Goal: Transaction & Acquisition: Download file/media

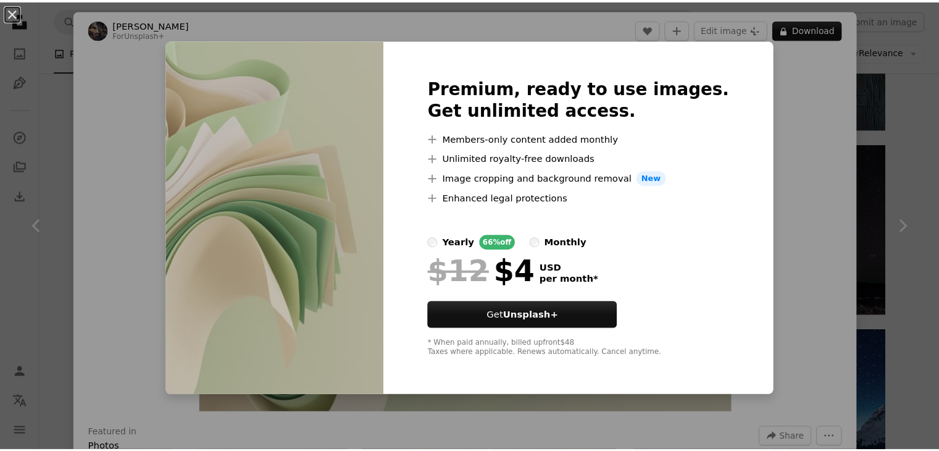
scroll to position [11486, 0]
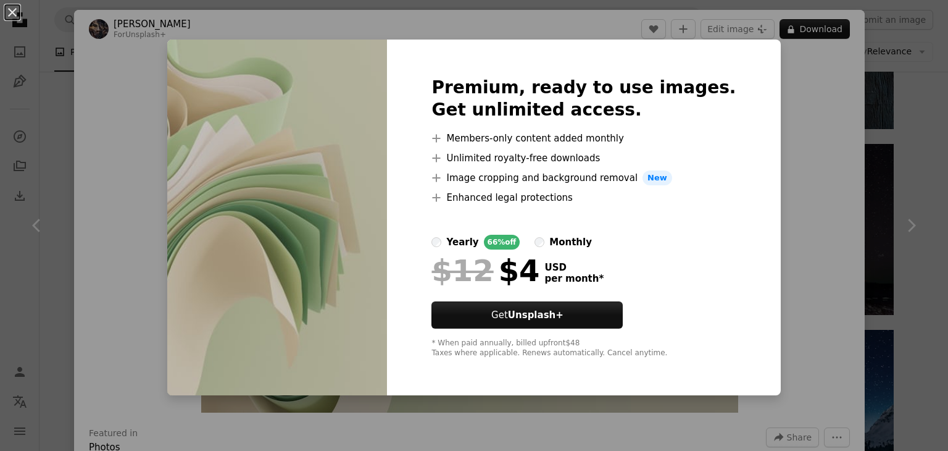
click at [802, 85] on div "An X shape Premium, ready to use images. Get unlimited access. A plus sign Memb…" at bounding box center [474, 225] width 948 height 451
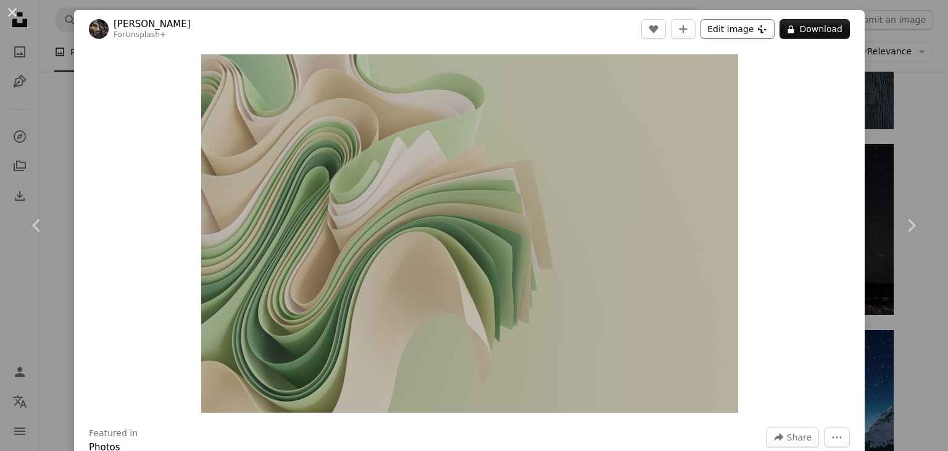
click at [725, 31] on button "Edit image Plus sign for Unsplash+" at bounding box center [738, 29] width 74 height 20
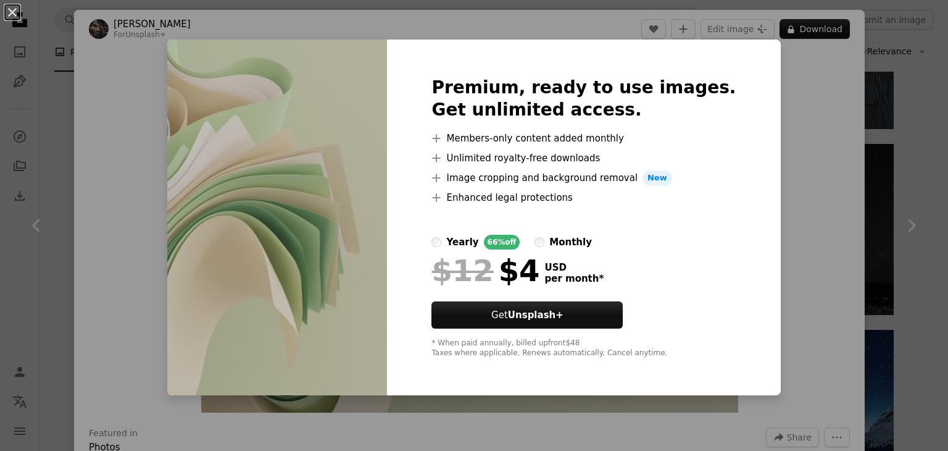
click at [780, 99] on div "An X shape Premium, ready to use images. Get unlimited access. A plus sign Memb…" at bounding box center [474, 225] width 948 height 451
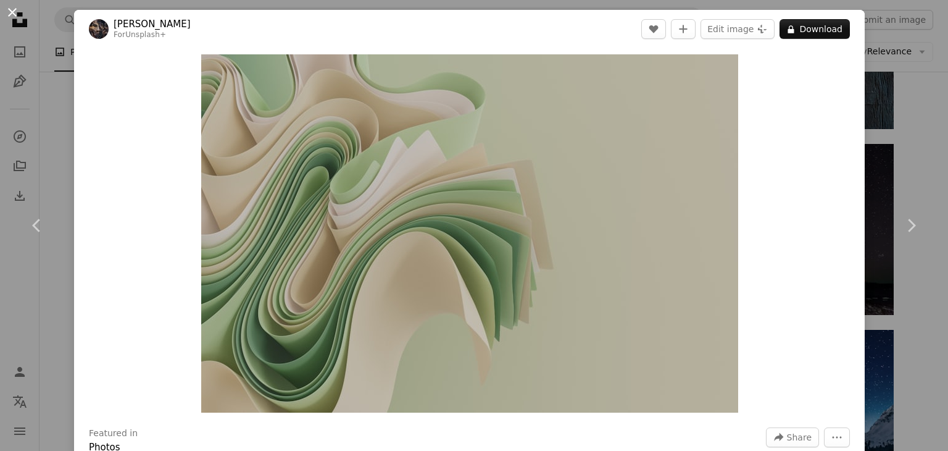
click at [6, 11] on button "An X shape" at bounding box center [12, 12] width 15 height 15
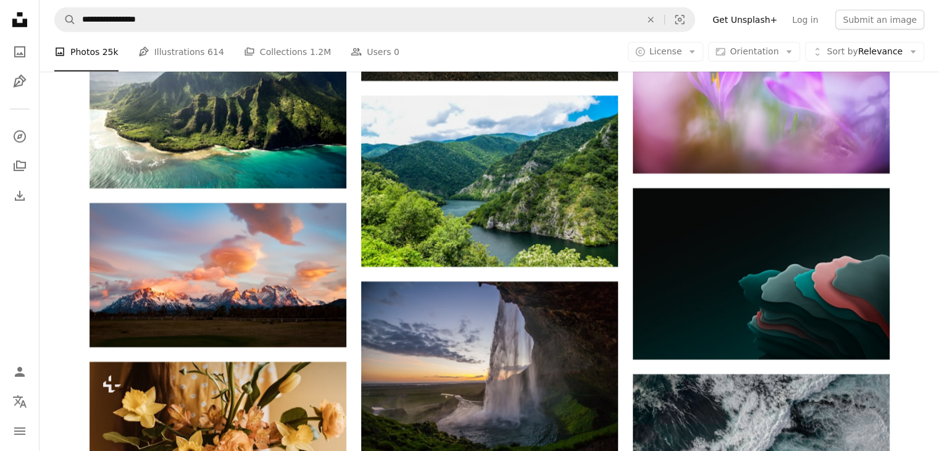
scroll to position [18153, 0]
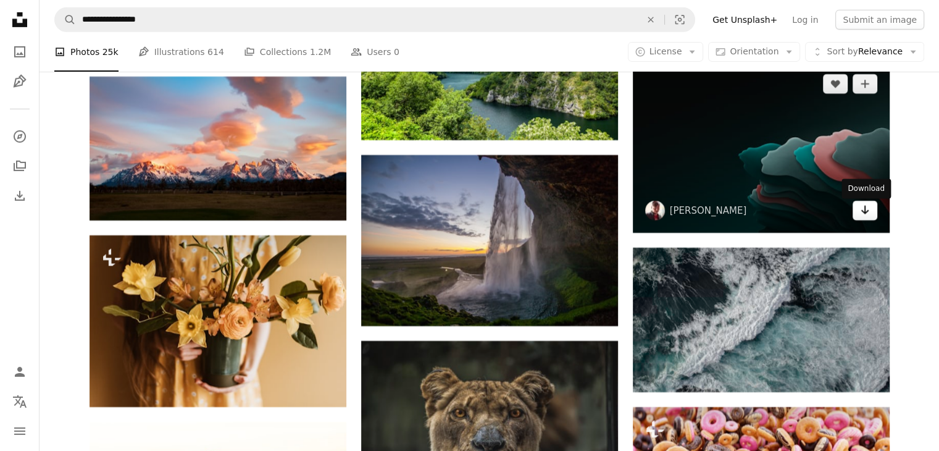
click at [860, 212] on icon "Arrow pointing down" at bounding box center [865, 209] width 10 height 15
click at [820, 146] on img at bounding box center [761, 147] width 257 height 171
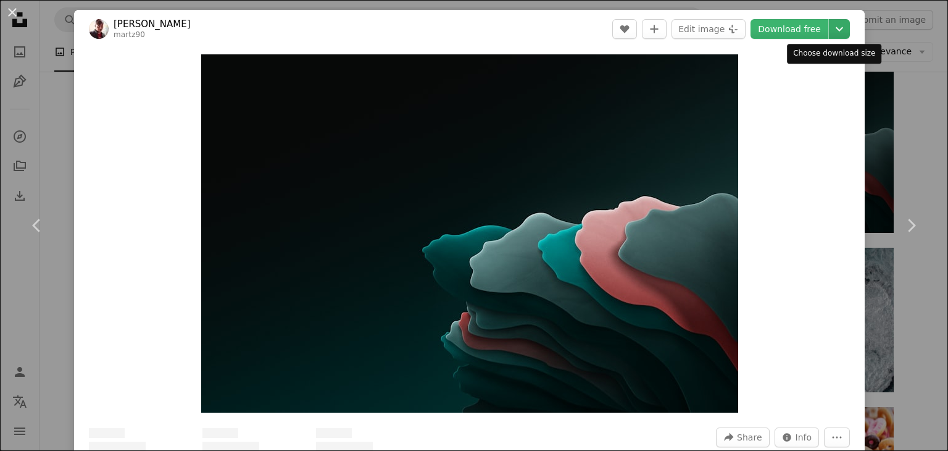
click at [831, 25] on icon "Chevron down" at bounding box center [840, 29] width 20 height 15
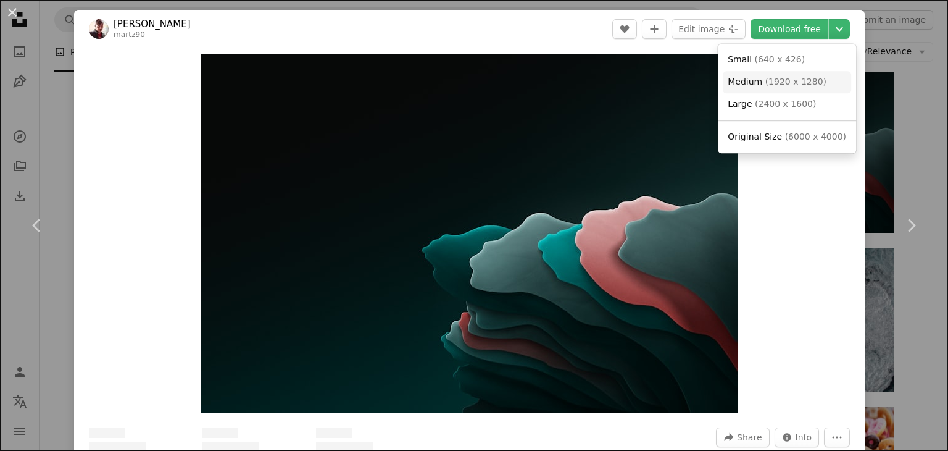
click at [790, 80] on span "( 1920 x 1280 )" at bounding box center [795, 82] width 61 height 10
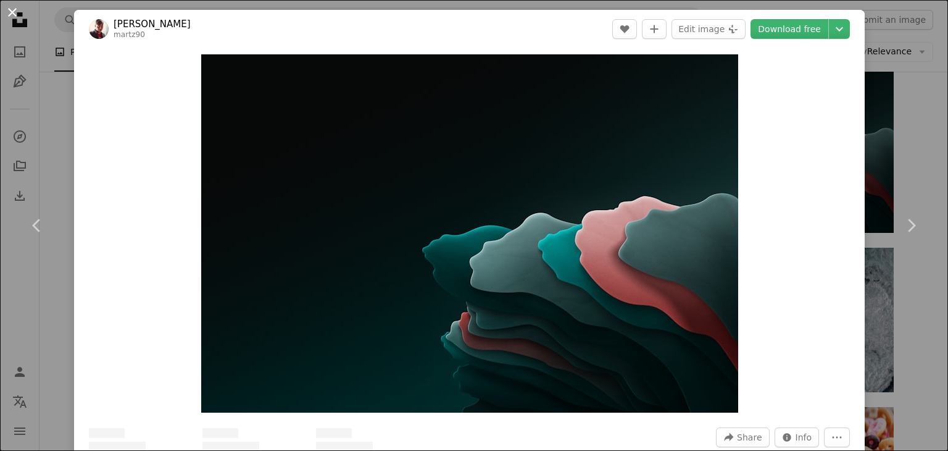
click at [5, 14] on button "An X shape" at bounding box center [12, 12] width 15 height 15
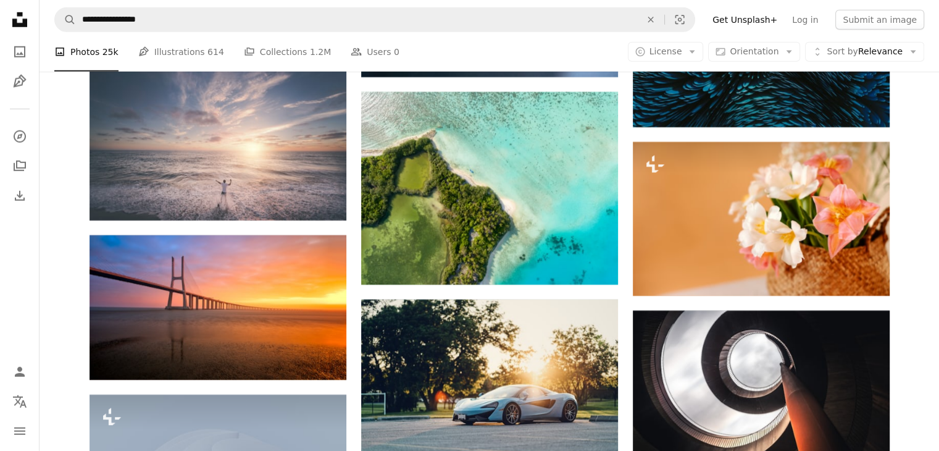
scroll to position [22412, 0]
